Goal: Transaction & Acquisition: Purchase product/service

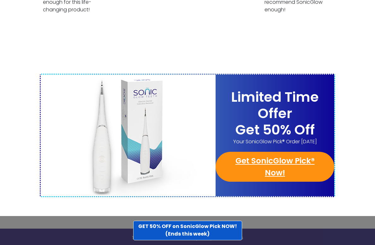
scroll to position [2453, 0]
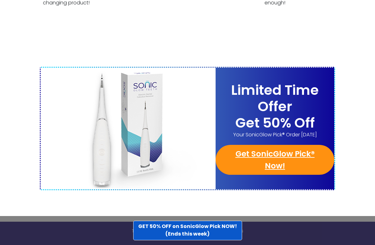
click at [72, 109] on img at bounding box center [128, 129] width 175 height 122
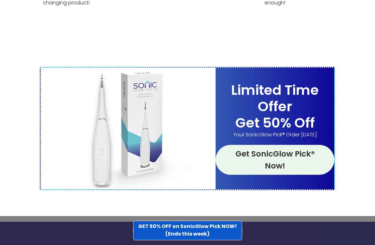
click at [272, 145] on link "Get SonicGlow Pick® Now!" at bounding box center [274, 160] width 119 height 30
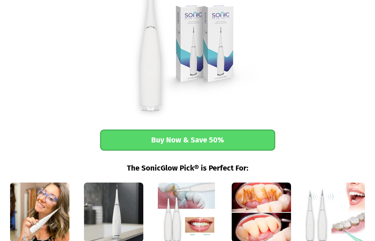
scroll to position [789, 0]
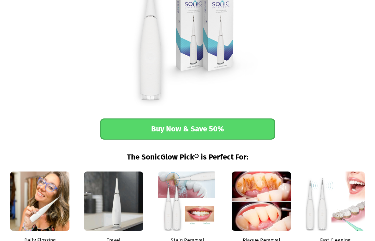
click at [183, 130] on link "Buy Now & Save 50%" at bounding box center [187, 128] width 175 height 21
